Goal: Information Seeking & Learning: Learn about a topic

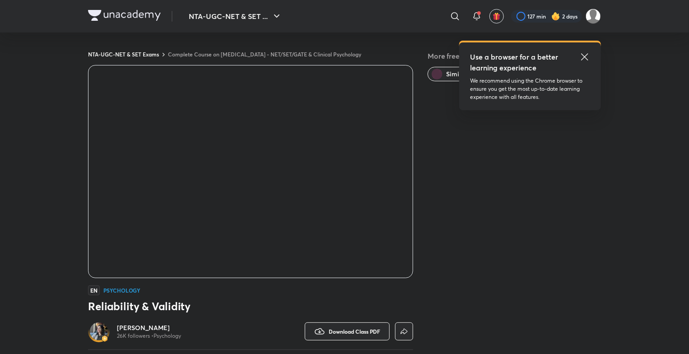
scroll to position [7, 0]
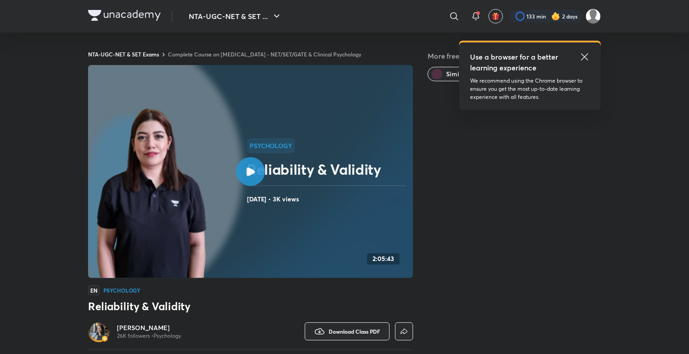
click at [231, 55] on link "Complete Course on [MEDICAL_DATA] - NET/SET/GATE & Clinical Psychology" at bounding box center [264, 54] width 193 height 7
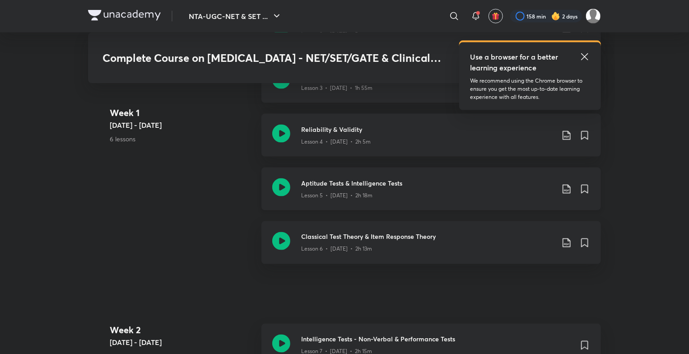
scroll to position [640, 0]
click at [339, 181] on h3 "Aptitude Tests & Intelligence Tests" at bounding box center [427, 182] width 253 height 9
